Goal: Task Accomplishment & Management: Use online tool/utility

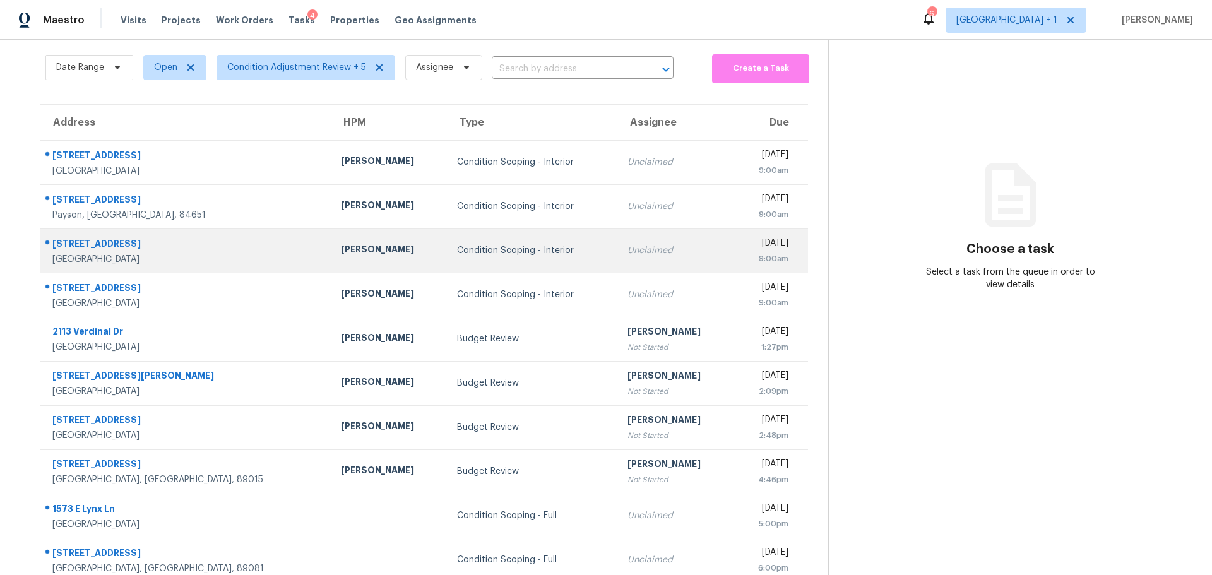
scroll to position [92, 0]
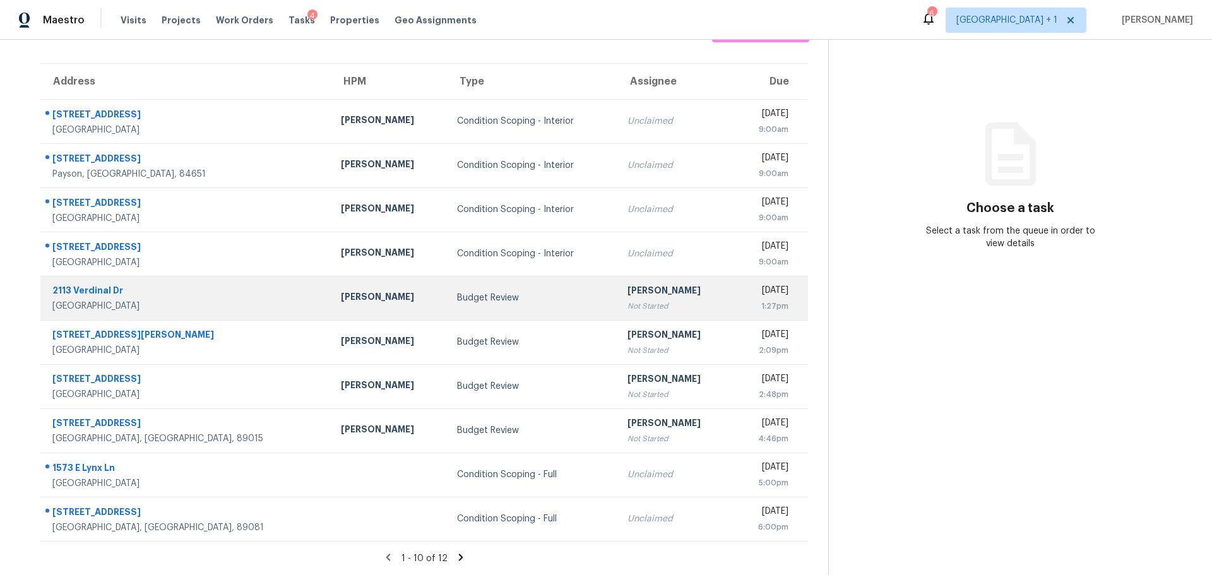
click at [447, 299] on td "Budget Review" at bounding box center [532, 298] width 170 height 44
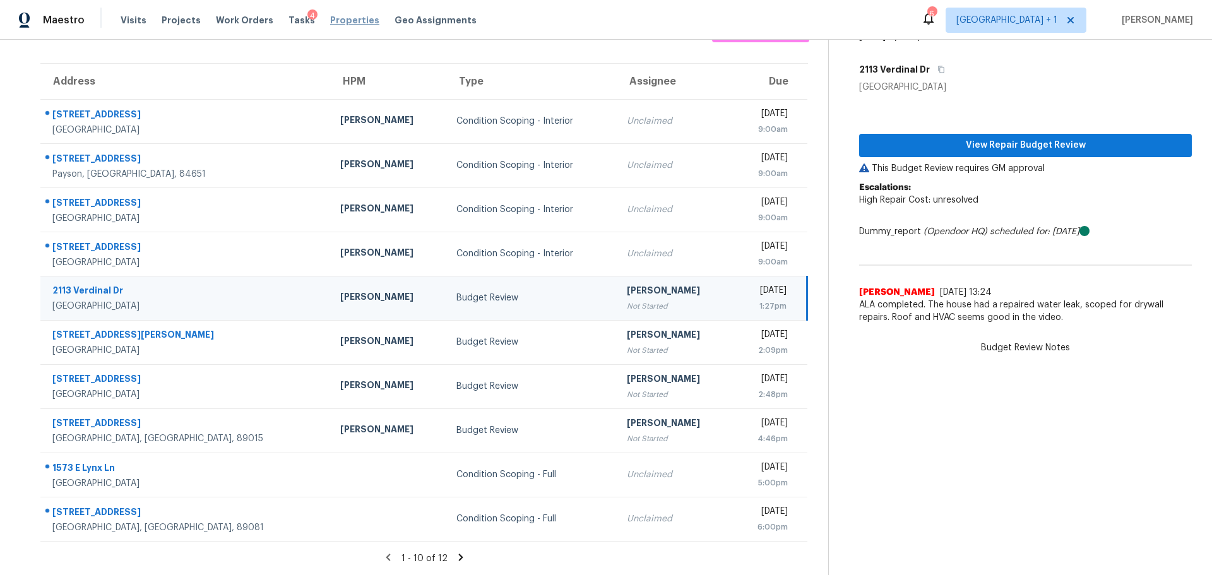
click at [337, 21] on span "Properties" at bounding box center [354, 20] width 49 height 13
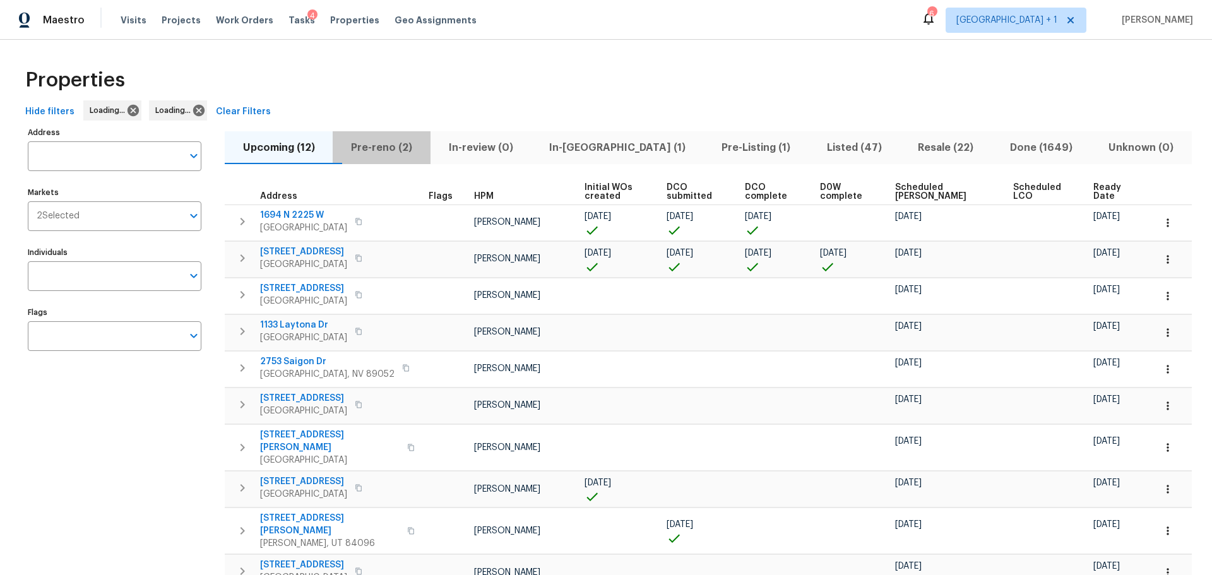
click at [390, 150] on span "Pre-reno (2)" at bounding box center [381, 148] width 82 height 18
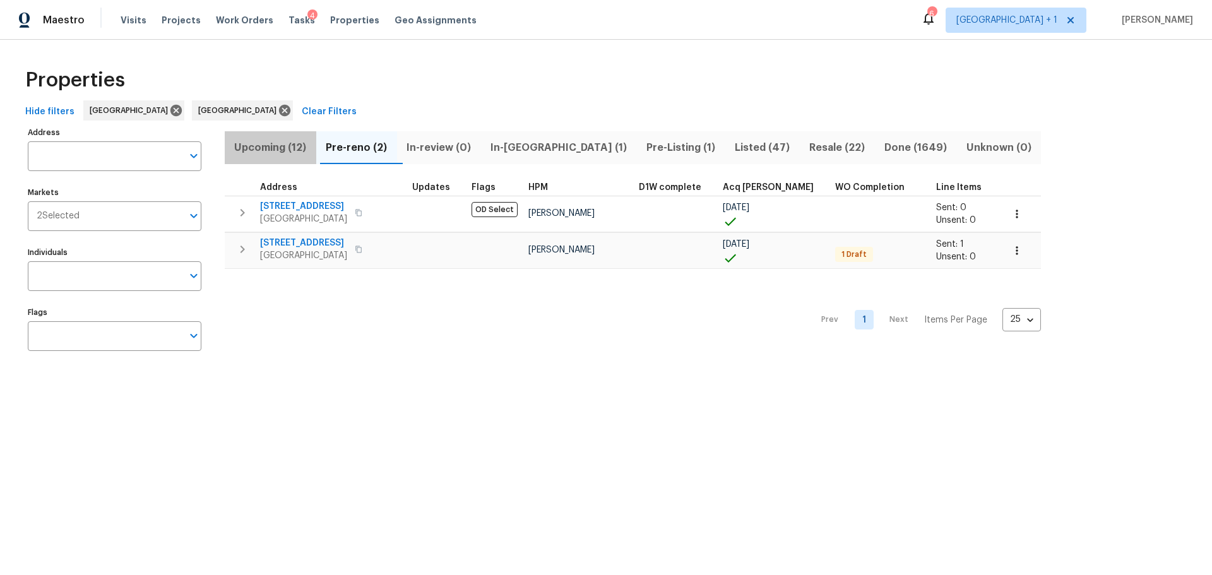
click at [290, 147] on span "Upcoming (12)" at bounding box center [270, 148] width 76 height 18
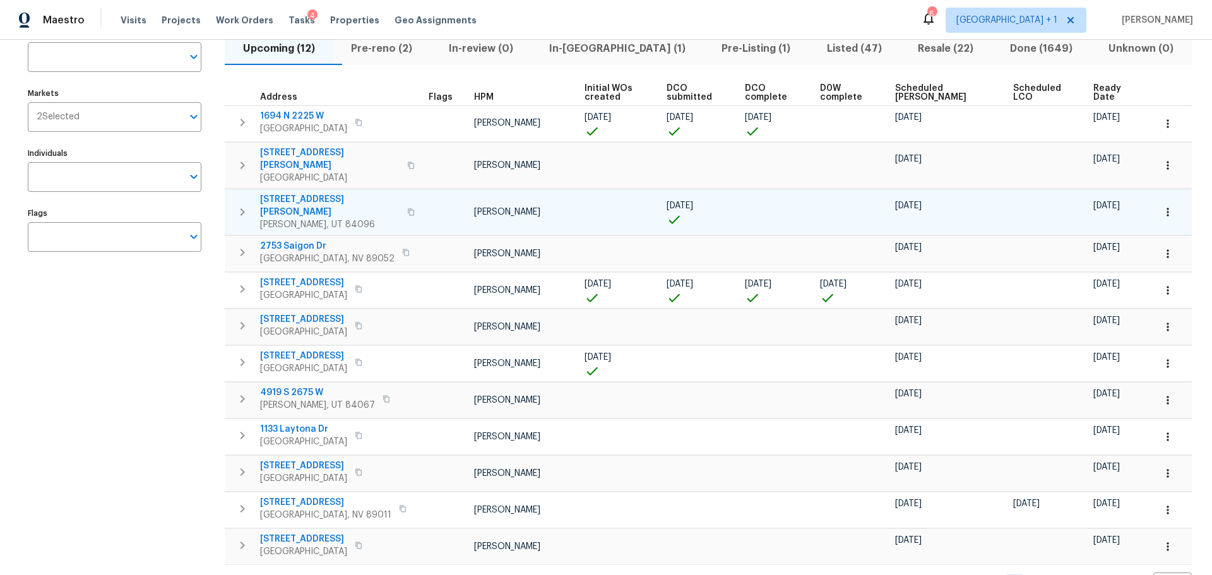
scroll to position [76, 0]
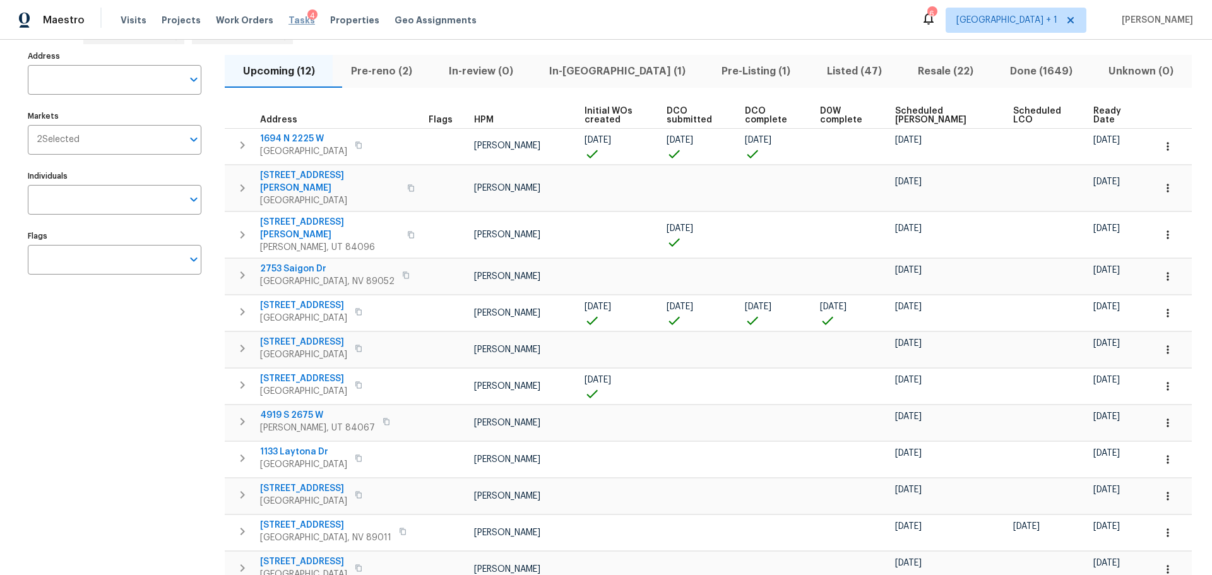
click at [289, 19] on span "Tasks" at bounding box center [302, 20] width 27 height 9
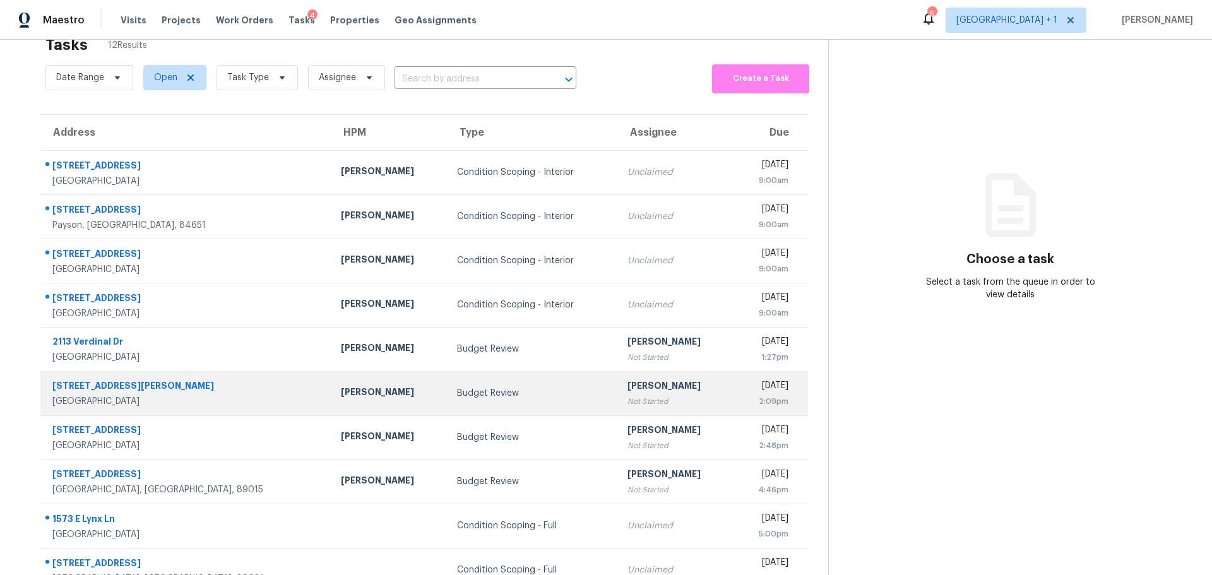
scroll to position [63, 0]
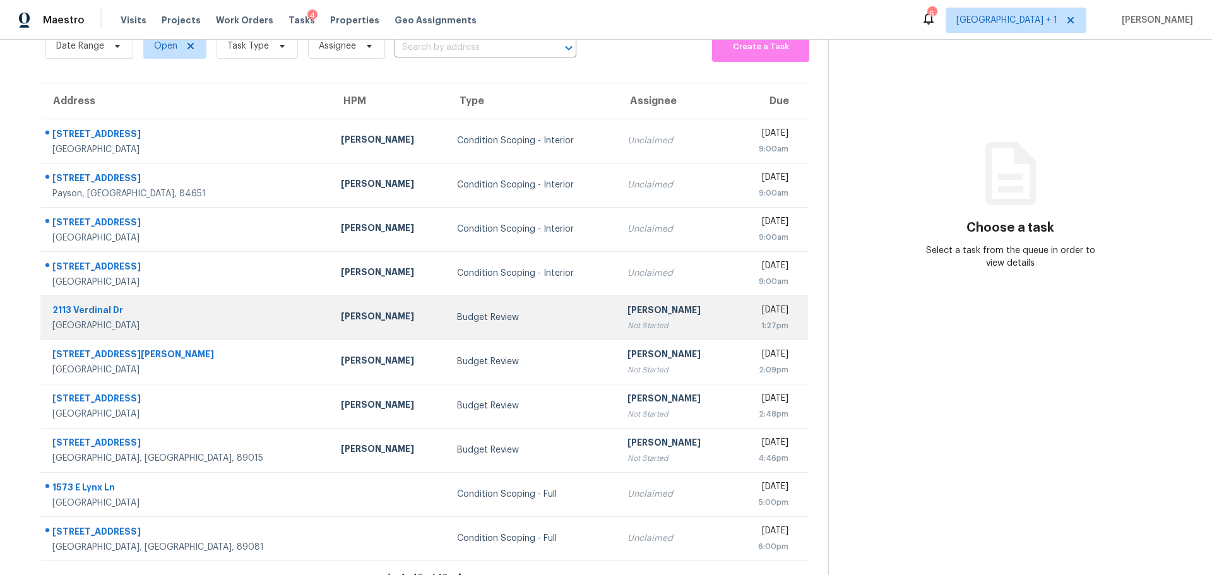
click at [338, 331] on td "[PERSON_NAME]" at bounding box center [389, 317] width 116 height 44
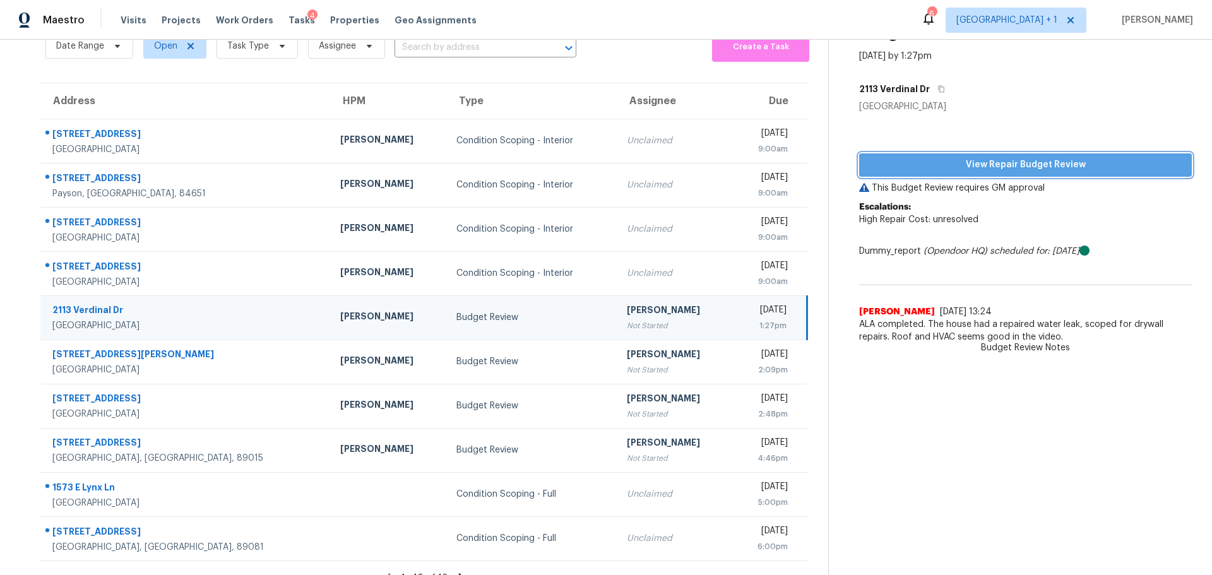
click at [886, 171] on span "View Repair Budget Review" at bounding box center [1025, 165] width 313 height 16
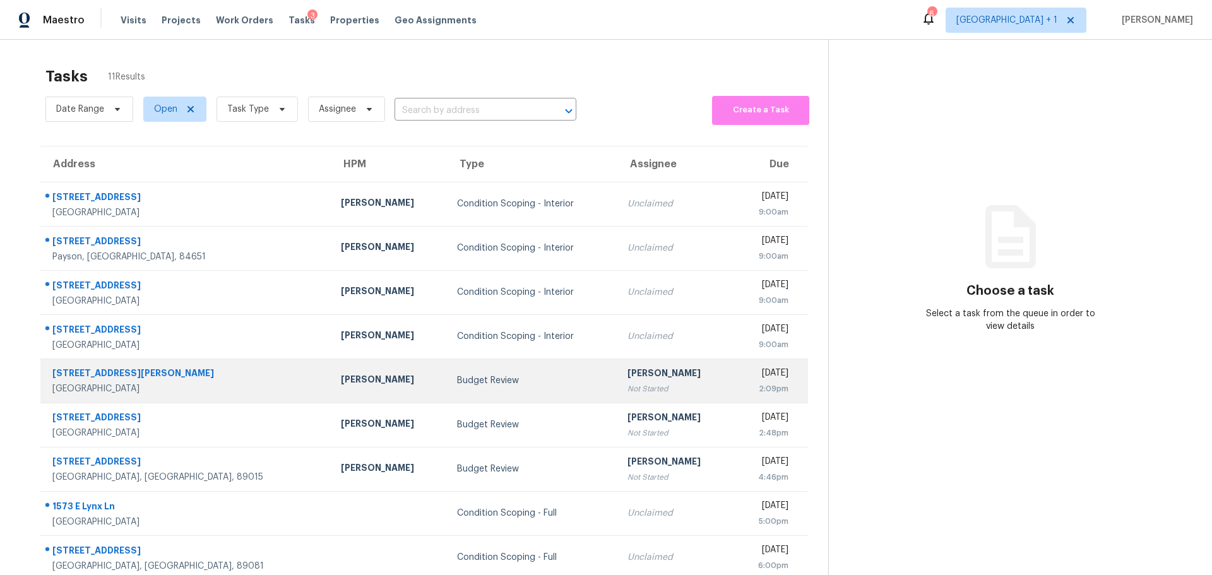
scroll to position [92, 0]
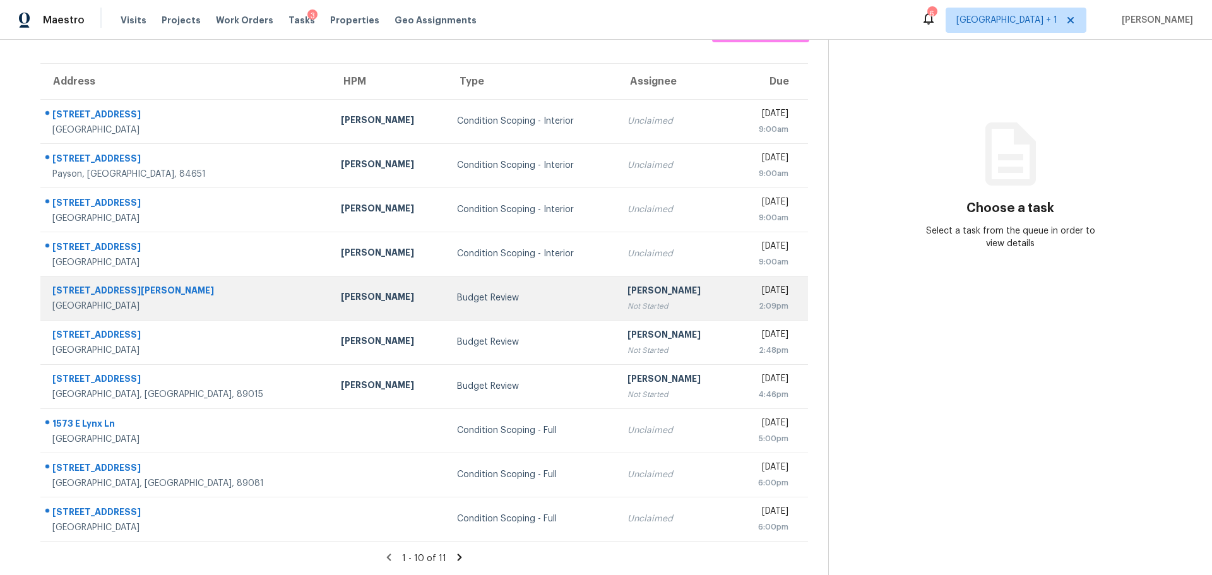
click at [166, 288] on div "6017 Lamotte Ave" at bounding box center [186, 292] width 268 height 16
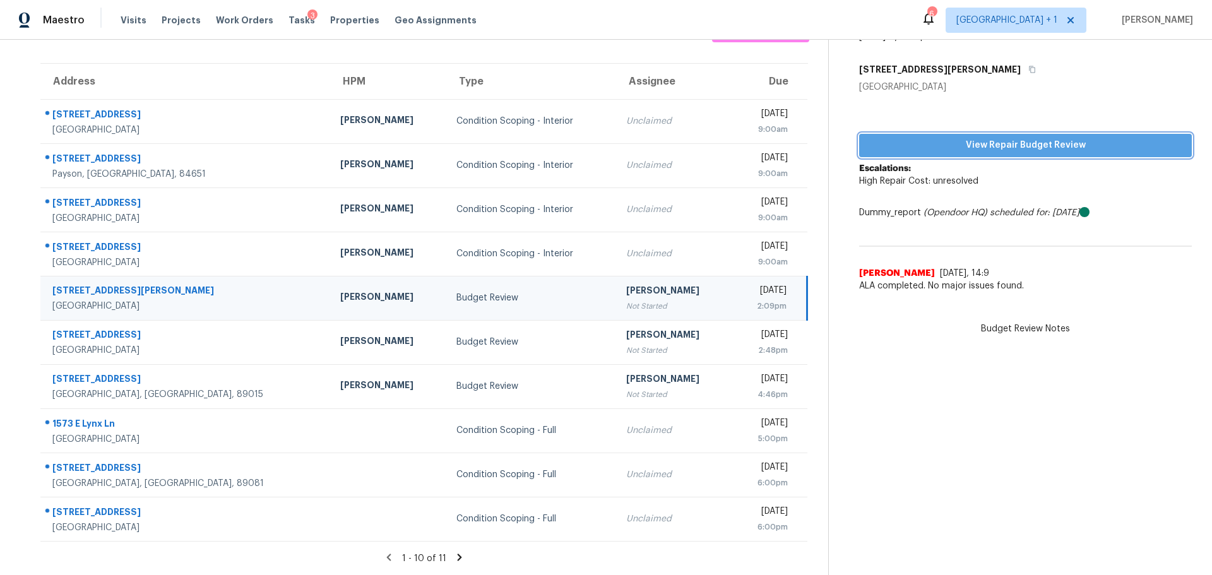
click at [944, 134] on button "View Repair Budget Review" at bounding box center [1025, 145] width 333 height 23
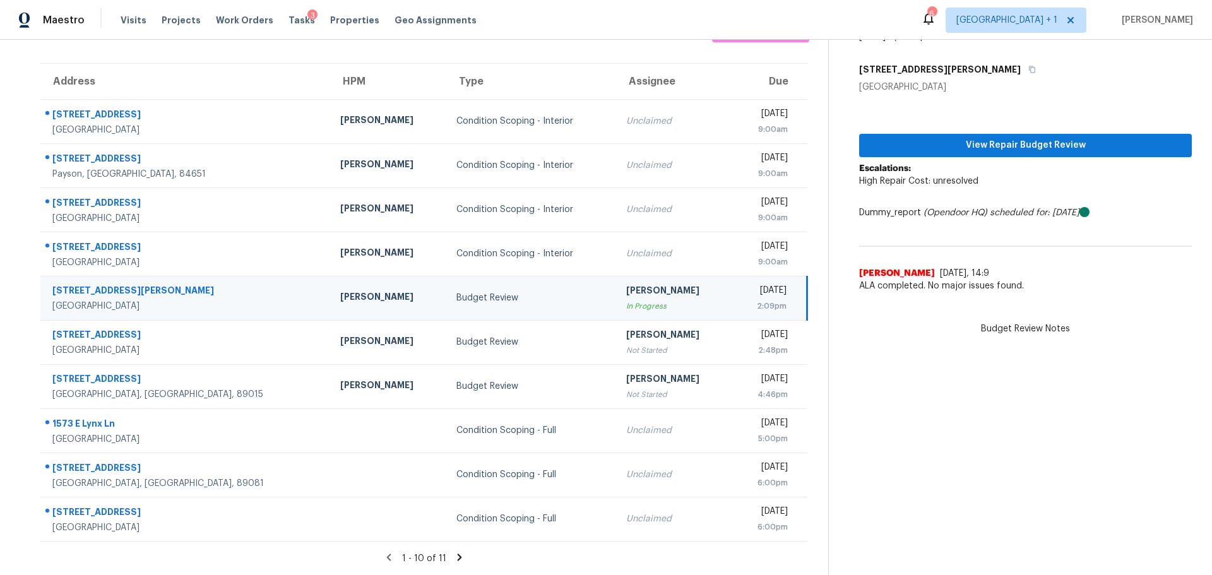
click at [156, 285] on div "6017 Lamotte Ave" at bounding box center [186, 292] width 268 height 16
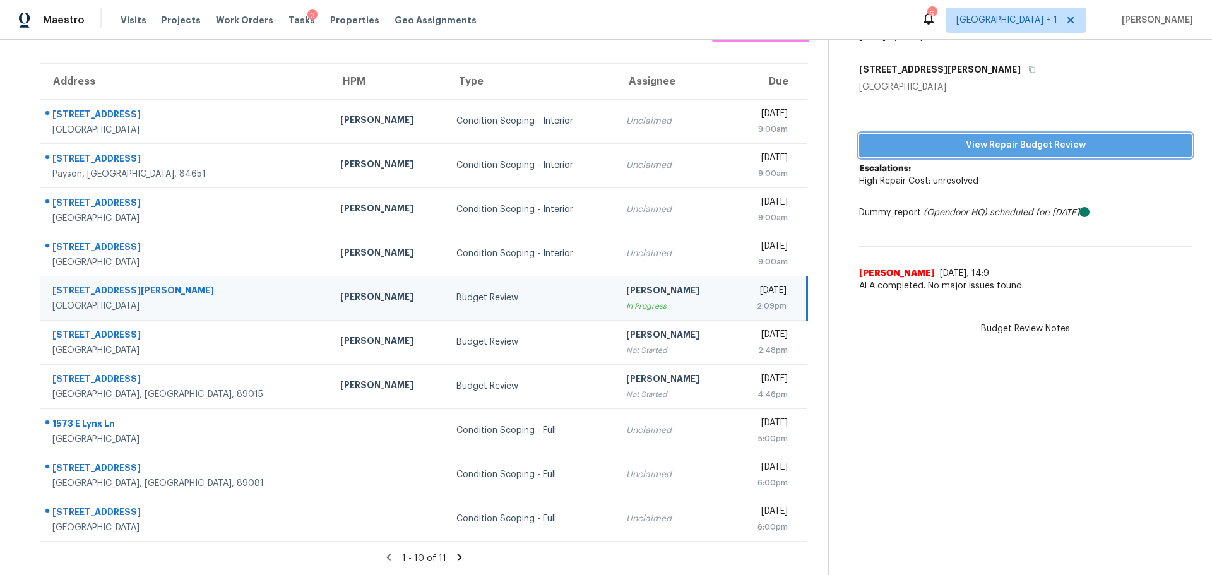
click at [955, 138] on span "View Repair Budget Review" at bounding box center [1025, 146] width 313 height 16
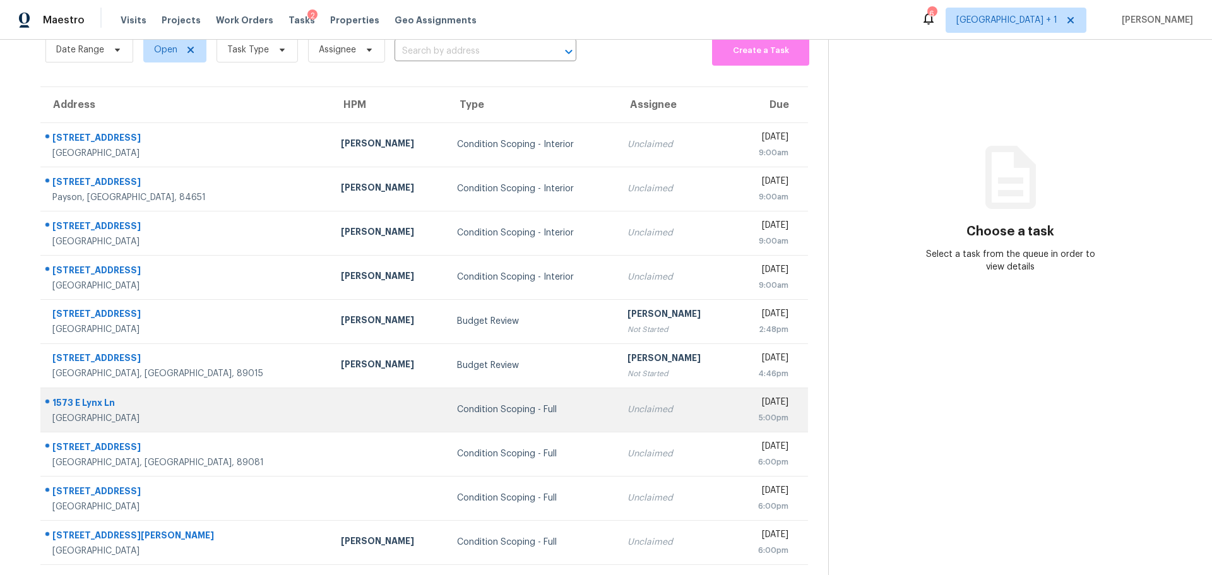
scroll to position [69, 0]
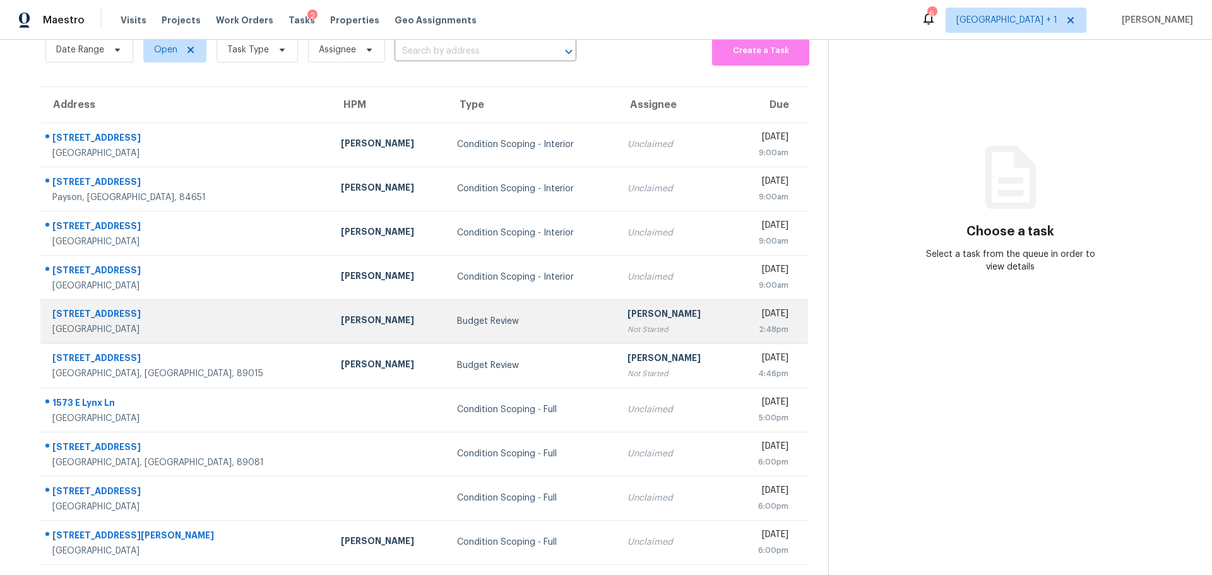
click at [341, 314] on div "[PERSON_NAME]" at bounding box center [389, 322] width 96 height 16
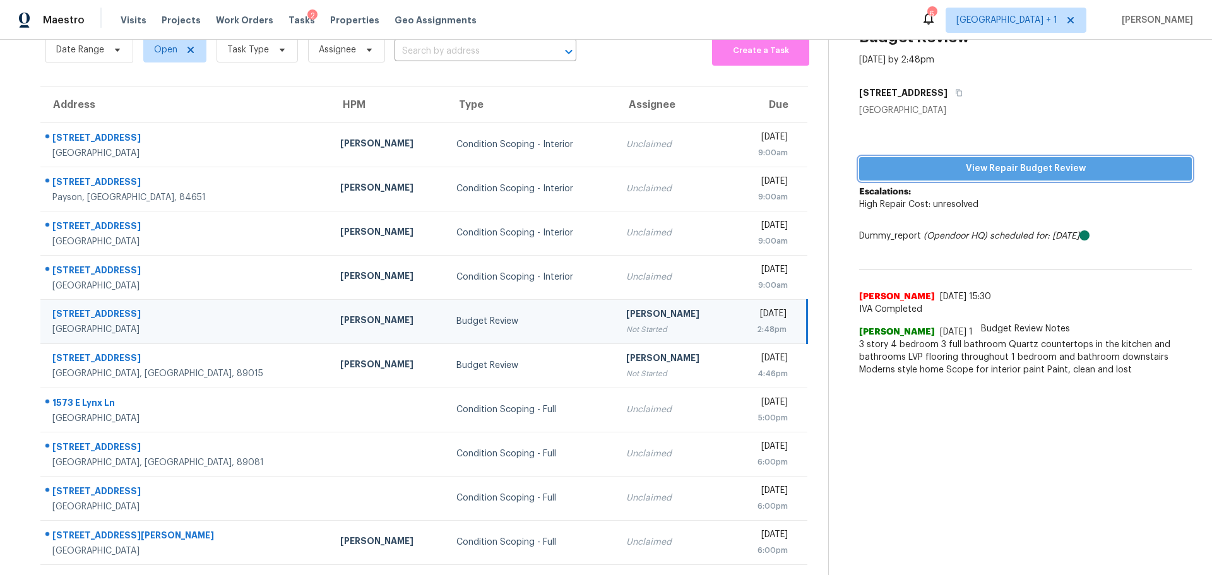
click at [995, 161] on span "View Repair Budget Review" at bounding box center [1025, 169] width 313 height 16
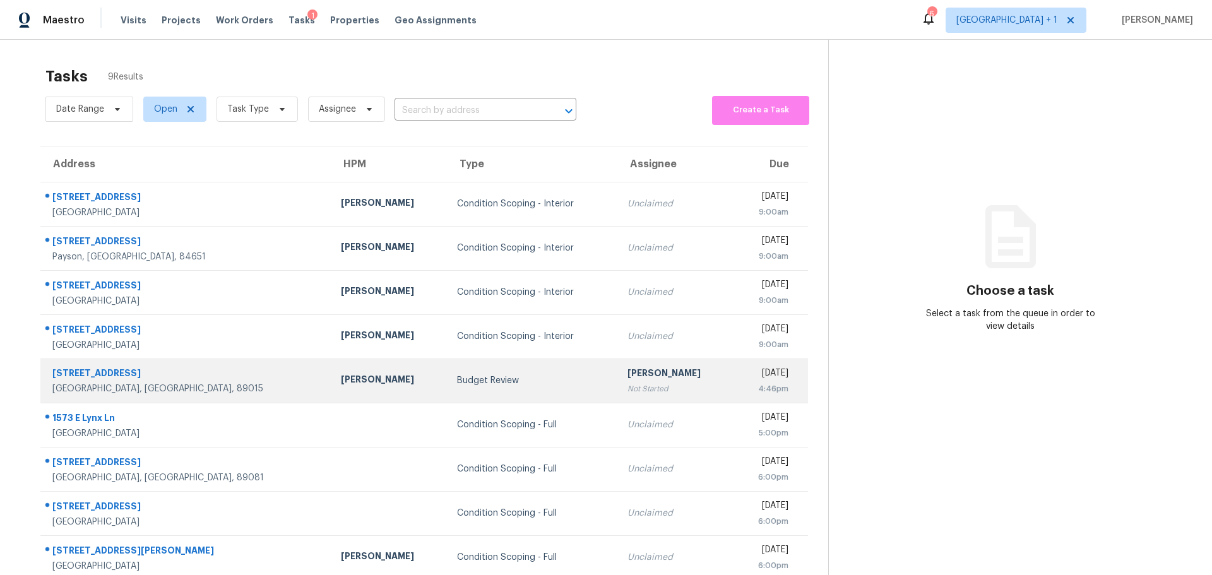
click at [341, 388] on div "[PERSON_NAME]" at bounding box center [389, 381] width 96 height 16
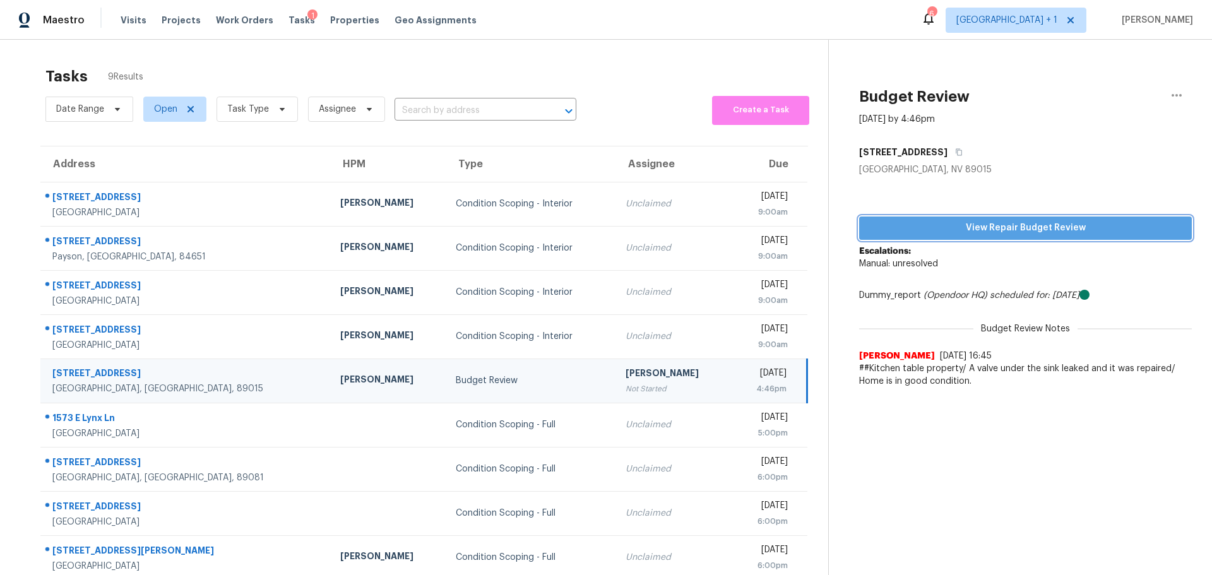
click at [888, 231] on span "View Repair Budget Review" at bounding box center [1025, 228] width 313 height 16
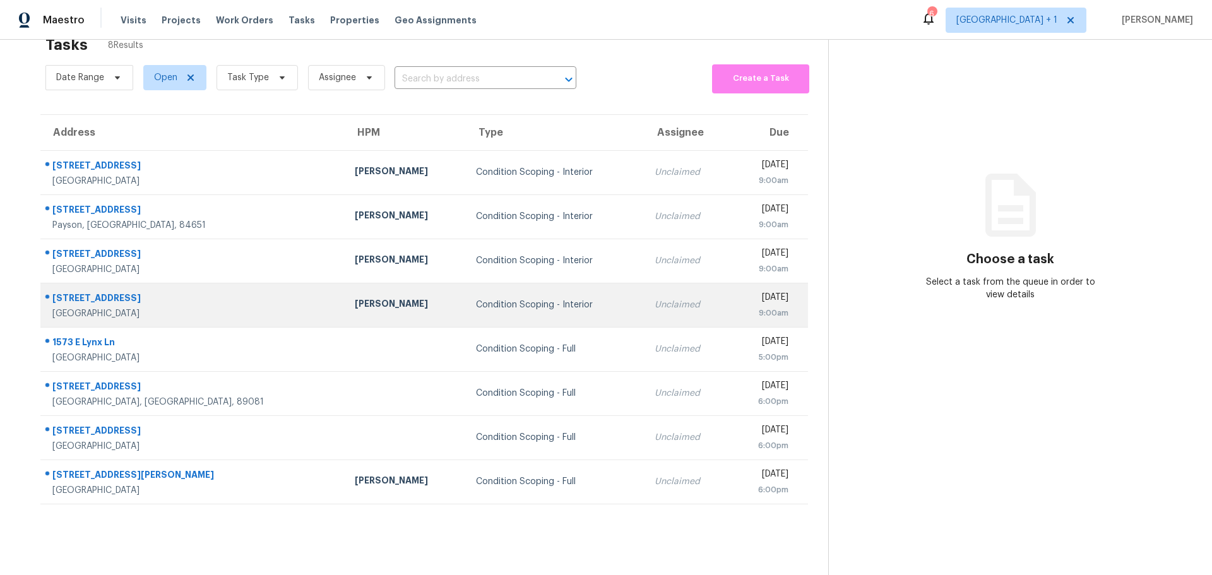
scroll to position [49, 0]
